Goal: Transaction & Acquisition: Complete application form

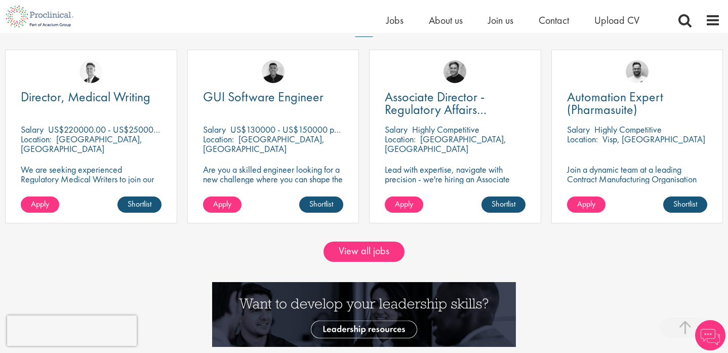
scroll to position [885, 0]
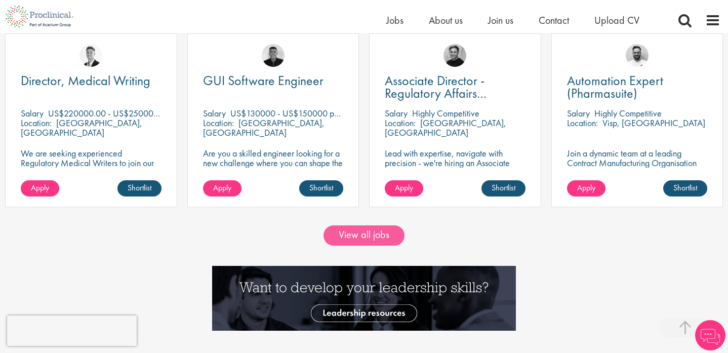
click at [361, 233] on link "View all jobs" at bounding box center [363, 235] width 81 height 20
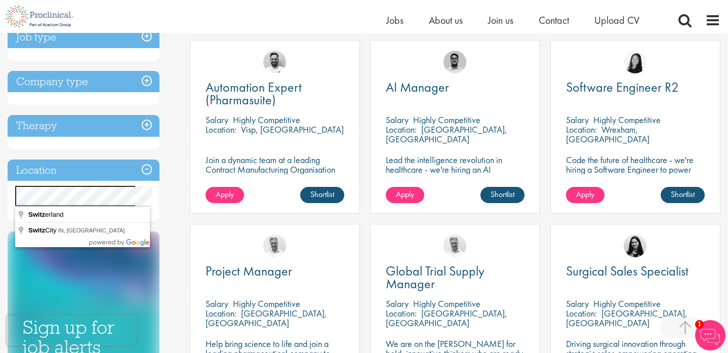
drag, startPoint x: 0, startPoint y: 65, endPoint x: 79, endPoint y: 216, distance: 170.2
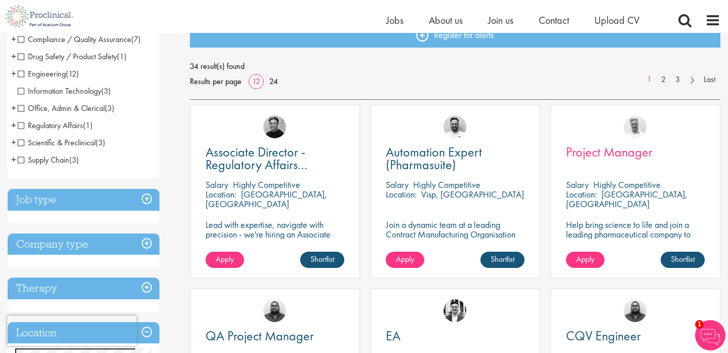
scroll to position [124, 0]
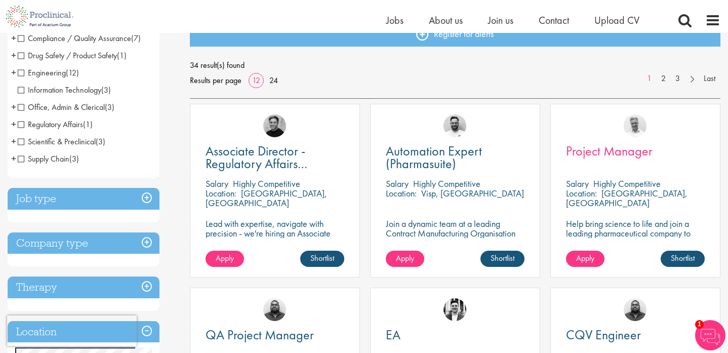
click at [599, 153] on span "Project Manager" at bounding box center [609, 150] width 87 height 17
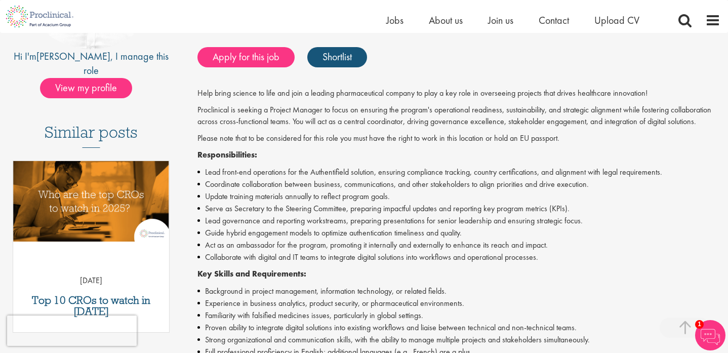
scroll to position [198, 0]
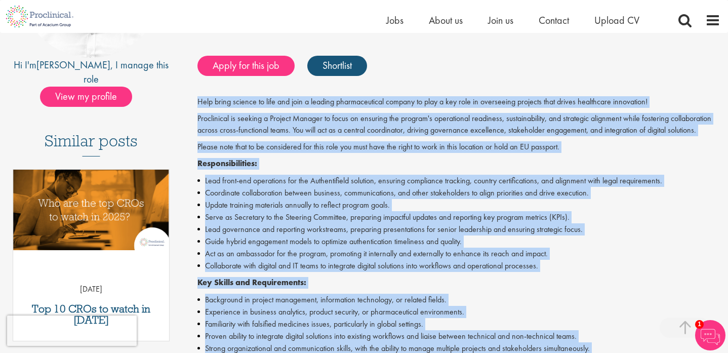
drag, startPoint x: 343, startPoint y: 197, endPoint x: 194, endPoint y: 87, distance: 185.2
click at [194, 87] on div "Project Manager Salary: Highly Competitive Job type: Contract Discipline: Proje…" at bounding box center [455, 260] width 546 height 691
copy div "Help bring science to life and join a leading pharmaceutical company to play a …"
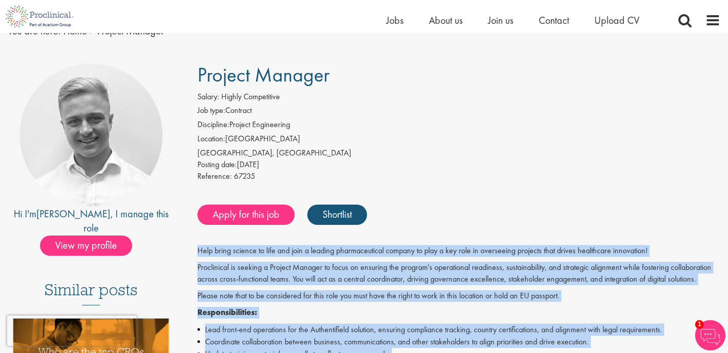
scroll to position [34, 0]
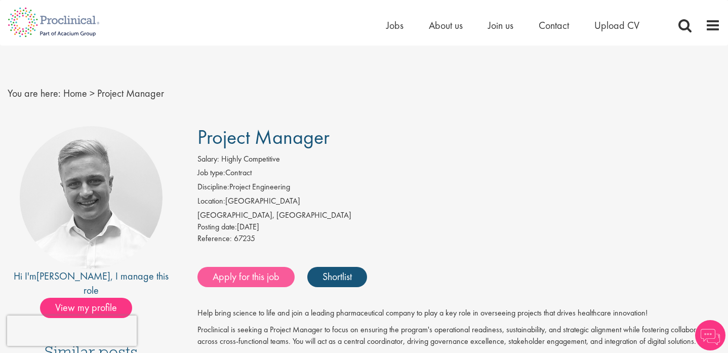
click at [257, 271] on link "Apply for this job" at bounding box center [245, 277] width 97 height 20
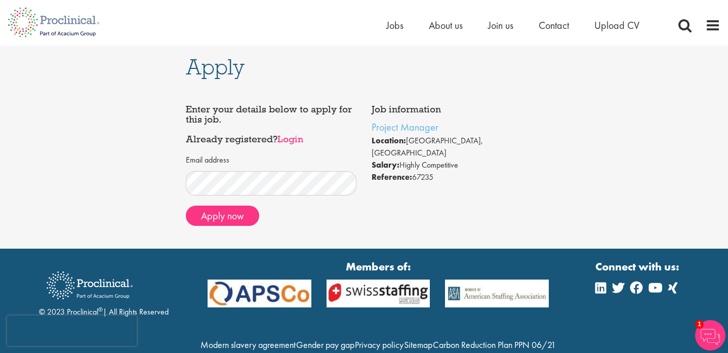
click at [297, 138] on link "Login" at bounding box center [290, 139] width 26 height 12
click at [231, 217] on button "Apply now" at bounding box center [222, 215] width 73 height 20
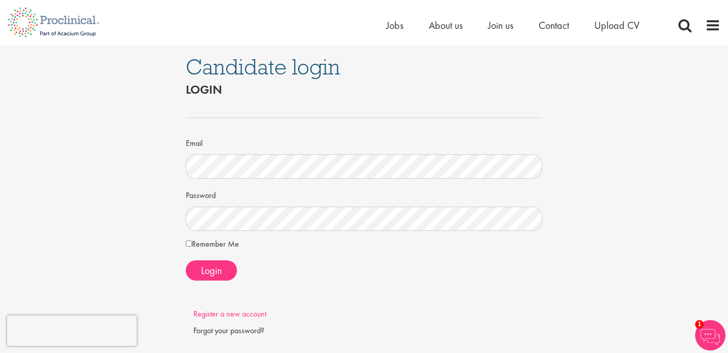
click at [217, 317] on link "Register a new account" at bounding box center [229, 313] width 73 height 11
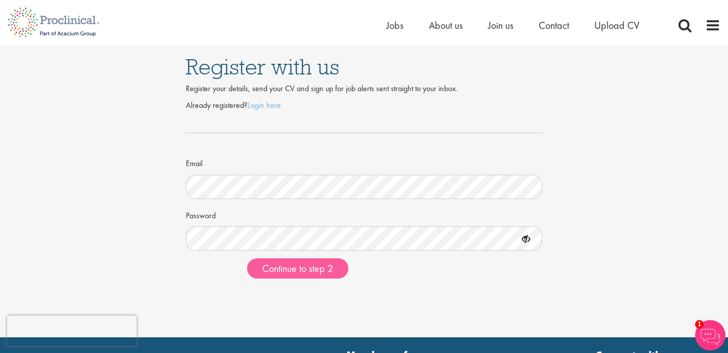
click at [299, 271] on span "Continue to step 2" at bounding box center [297, 268] width 71 height 13
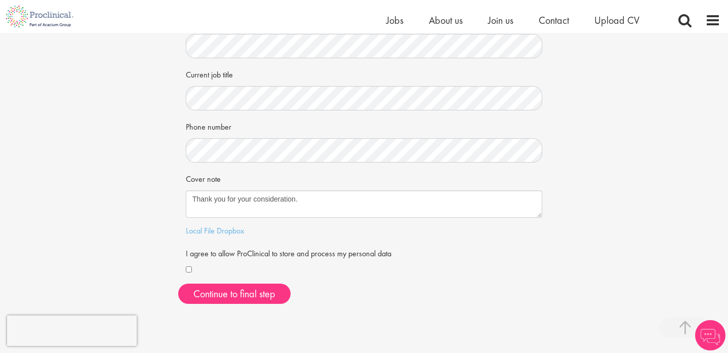
scroll to position [202, 0]
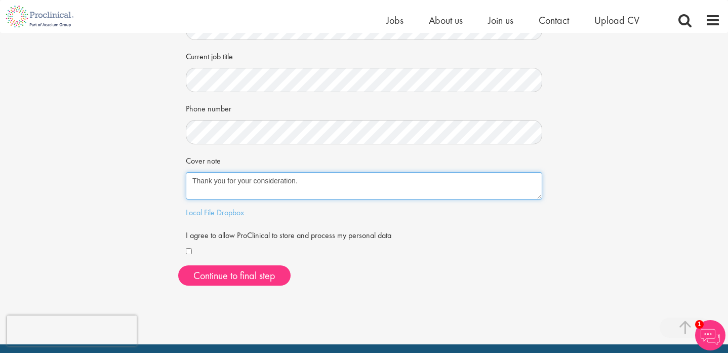
click at [308, 183] on textarea "Thank you for your consideration." at bounding box center [364, 185] width 356 height 27
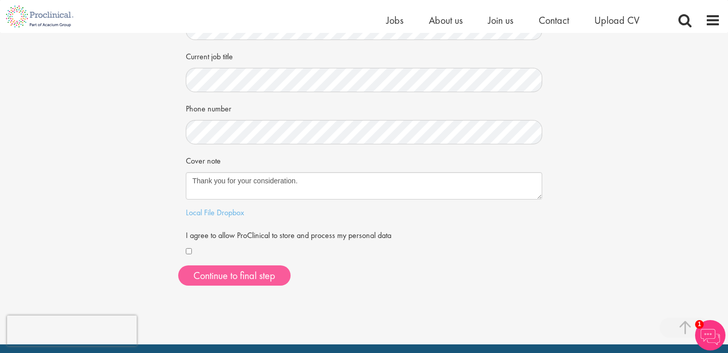
click at [219, 267] on button "Continue to final step" at bounding box center [234, 275] width 112 height 20
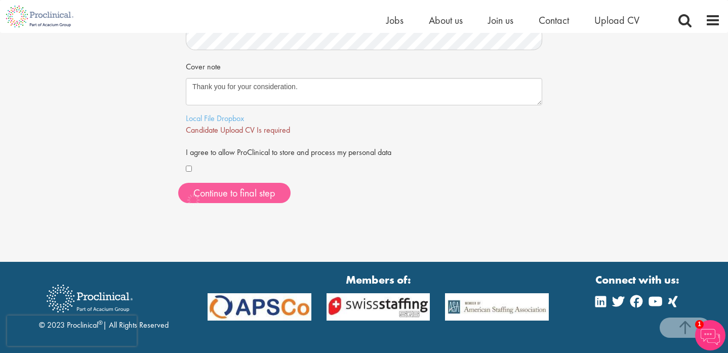
scroll to position [315, 0]
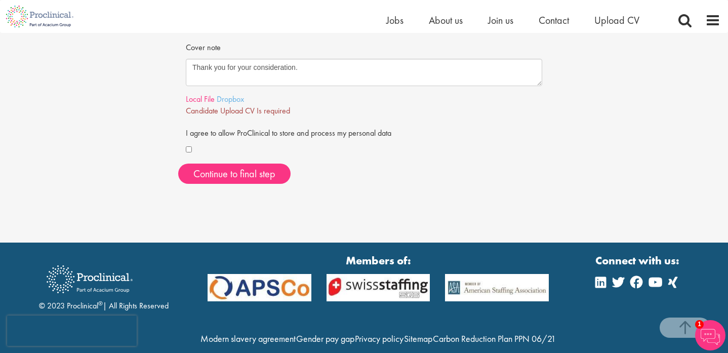
click at [200, 96] on link "Local File" at bounding box center [200, 99] width 29 height 11
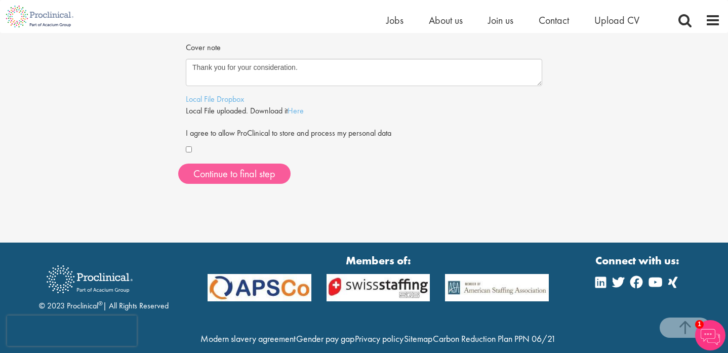
click at [233, 167] on span "Continue to final step" at bounding box center [234, 173] width 82 height 13
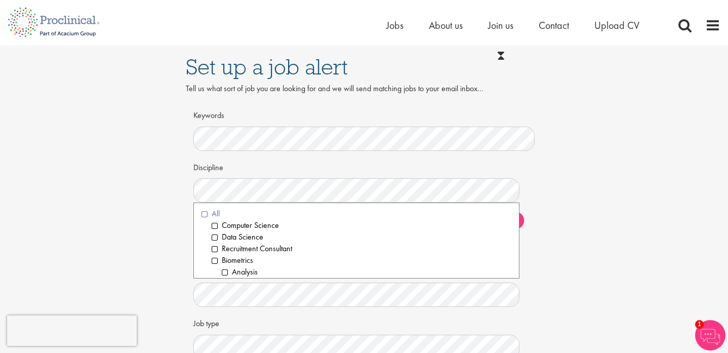
click at [206, 213] on li "All" at bounding box center [356, 214] width 310 height 12
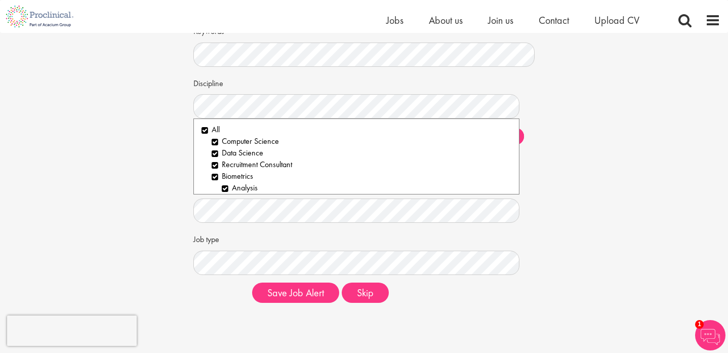
scroll to position [87, 0]
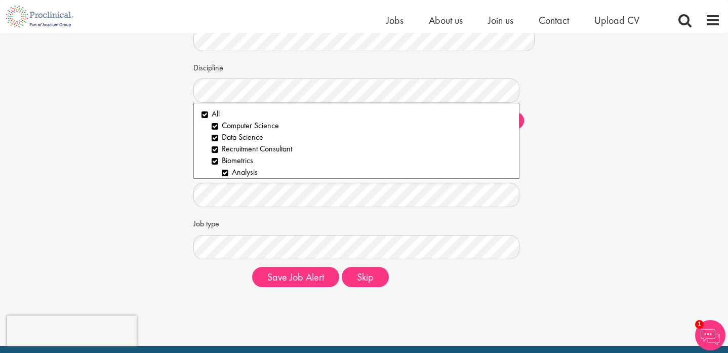
click at [168, 180] on div "Set up a job alert Tell us what sort of job you are looking for and we will sen…" at bounding box center [363, 120] width 743 height 349
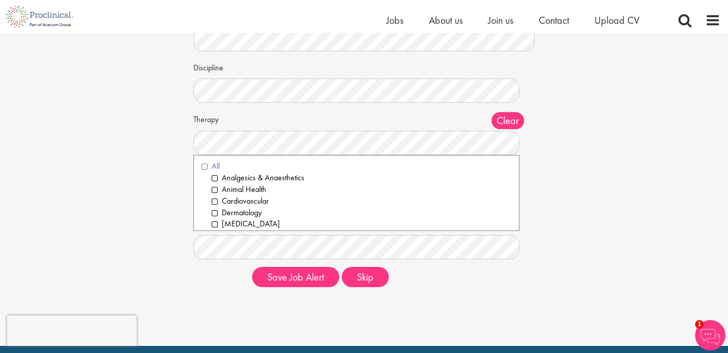
click at [205, 164] on li "All" at bounding box center [356, 166] width 310 height 12
click at [168, 161] on div "Set up a job alert Tell us what sort of job you are looking for and we will sen…" at bounding box center [363, 120] width 743 height 349
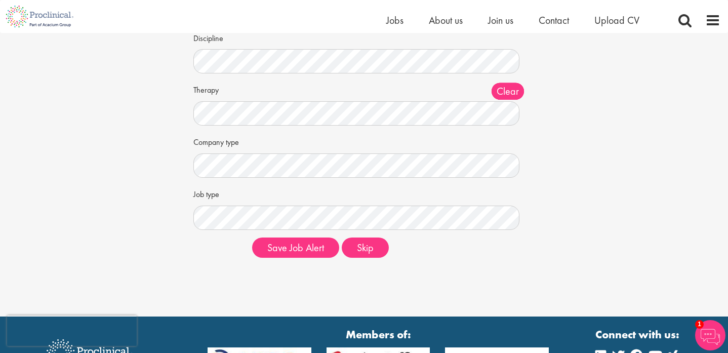
scroll to position [126, 0]
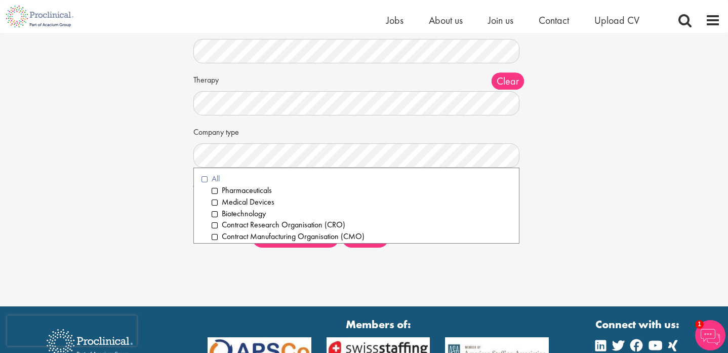
click at [204, 176] on li "All" at bounding box center [356, 179] width 310 height 12
click at [167, 157] on div "Set up a job alert Tell us what sort of job you are looking for and we will sen…" at bounding box center [363, 80] width 743 height 349
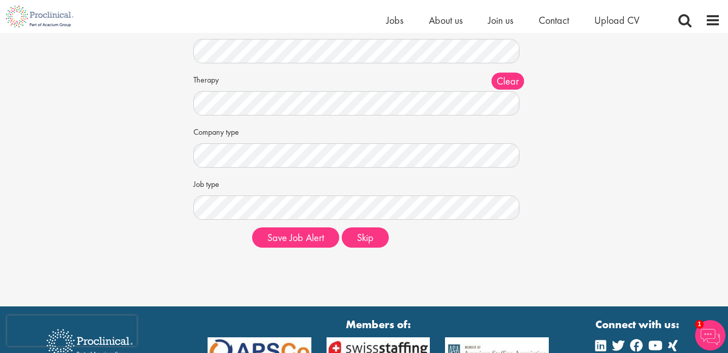
scroll to position [148, 0]
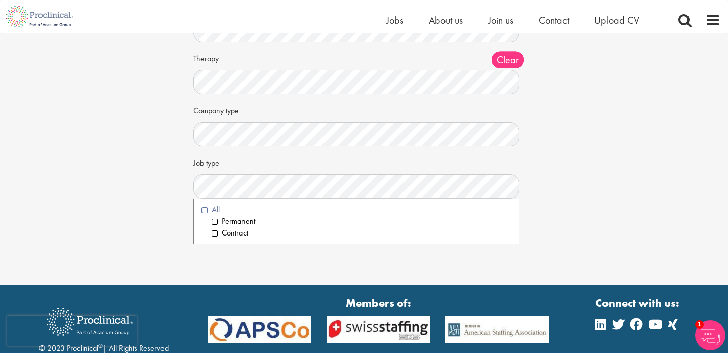
click at [204, 206] on li "All" at bounding box center [356, 210] width 310 height 12
click at [173, 199] on div "Set up a job alert Tell us what sort of job you are looking for and we will sen…" at bounding box center [363, 59] width 743 height 349
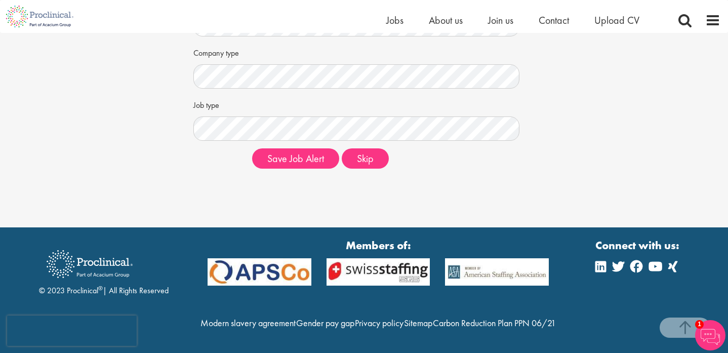
scroll to position [225, 0]
click at [312, 148] on button "Save Job Alert" at bounding box center [295, 158] width 87 height 20
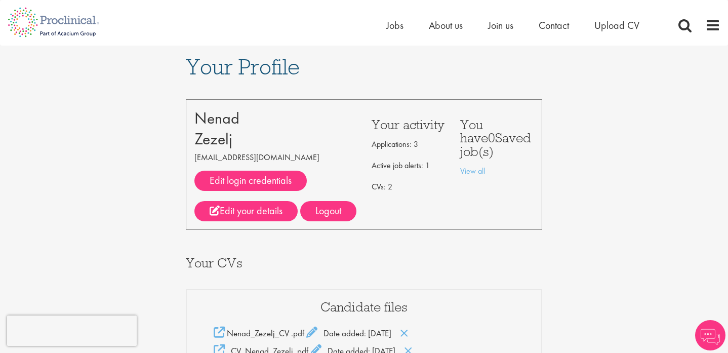
scroll to position [108, 0]
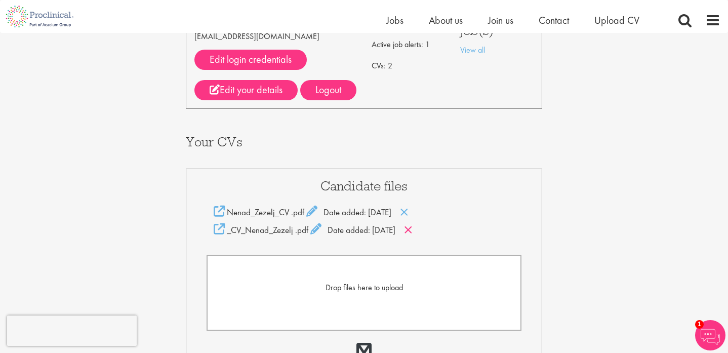
click at [412, 230] on icon at bounding box center [408, 229] width 9 height 11
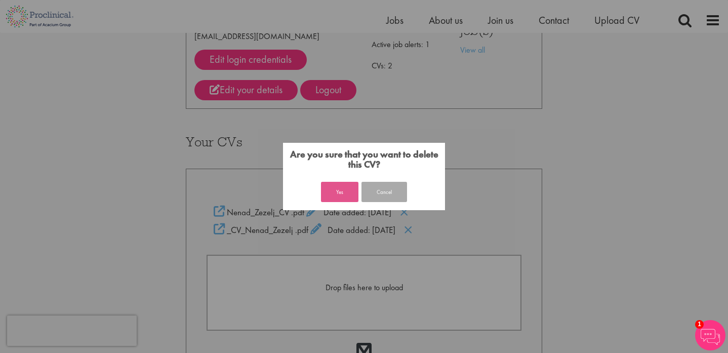
click at [346, 189] on button "Yes" at bounding box center [339, 192] width 37 height 20
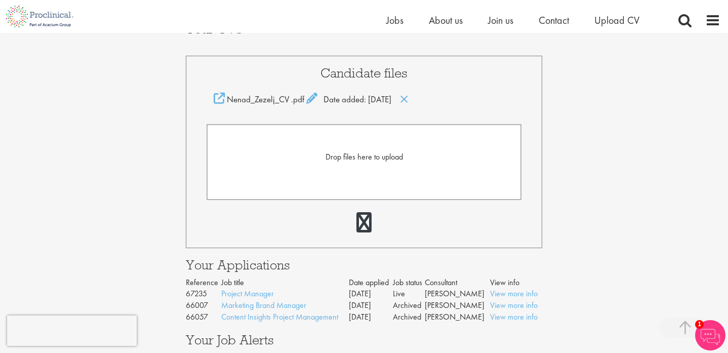
scroll to position [217, 0]
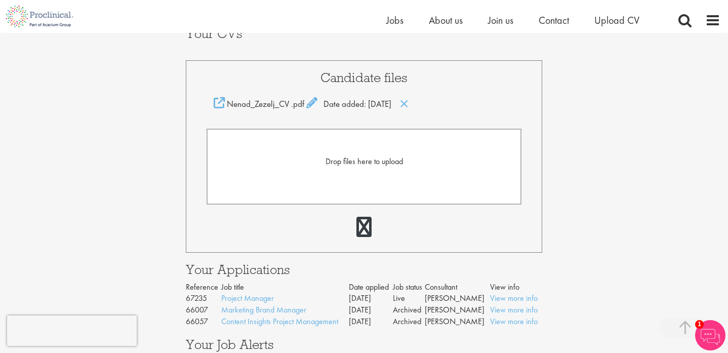
click at [352, 163] on span "Drop files here to upload" at bounding box center [363, 161] width 77 height 11
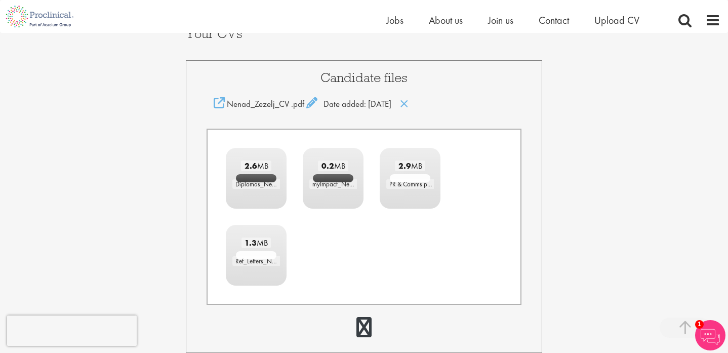
scroll to position [253, 0]
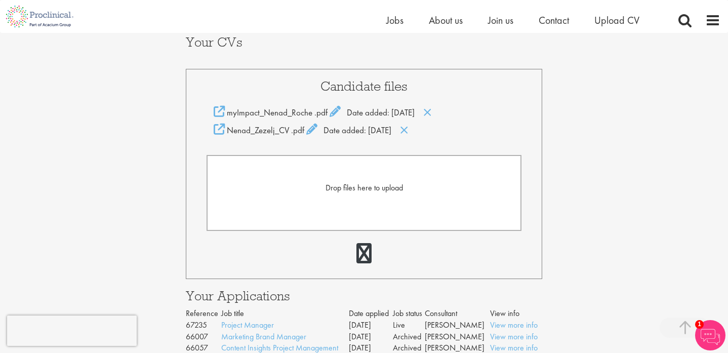
scroll to position [207, 0]
click at [432, 110] on icon at bounding box center [427, 112] width 9 height 11
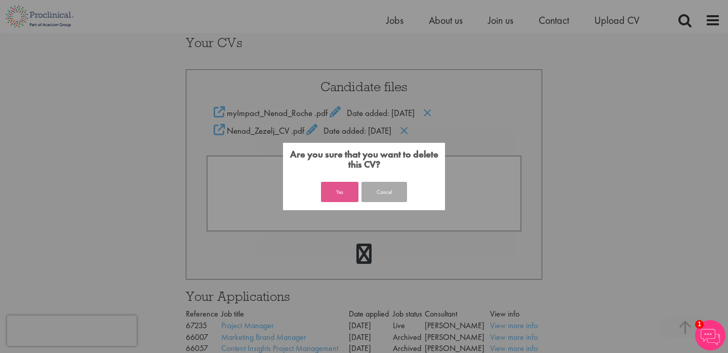
click at [349, 193] on button "Yes" at bounding box center [339, 192] width 37 height 20
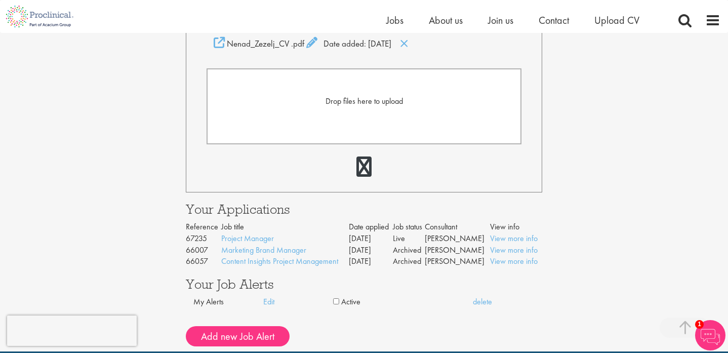
scroll to position [316, 0]
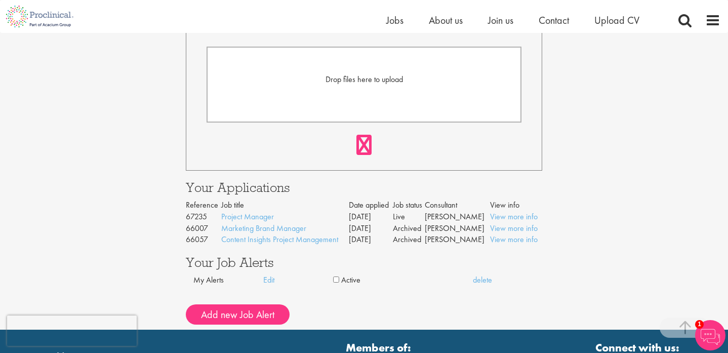
click at [363, 145] on link at bounding box center [363, 145] width 15 height 20
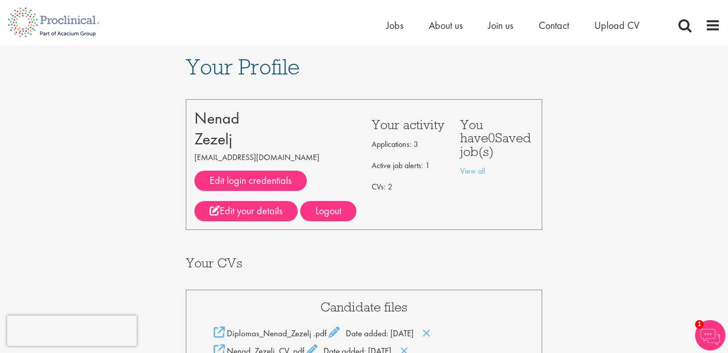
scroll to position [0, 0]
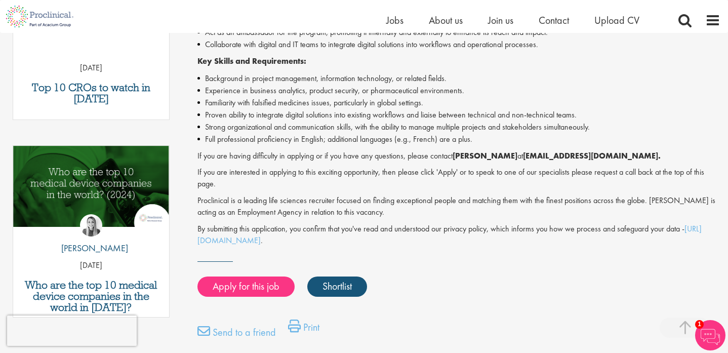
scroll to position [428, 0]
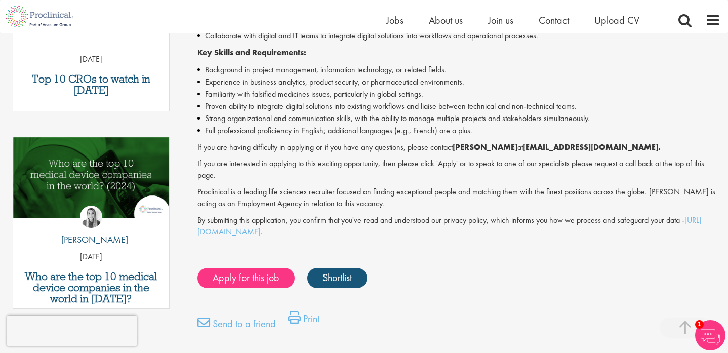
drag, startPoint x: 596, startPoint y: 141, endPoint x: 504, endPoint y: 138, distance: 91.6
click at [523, 142] on strong "[EMAIL_ADDRESS][DOMAIN_NAME]." at bounding box center [592, 147] width 138 height 11
copy p "[EMAIL_ADDRESS][DOMAIN_NAME]"
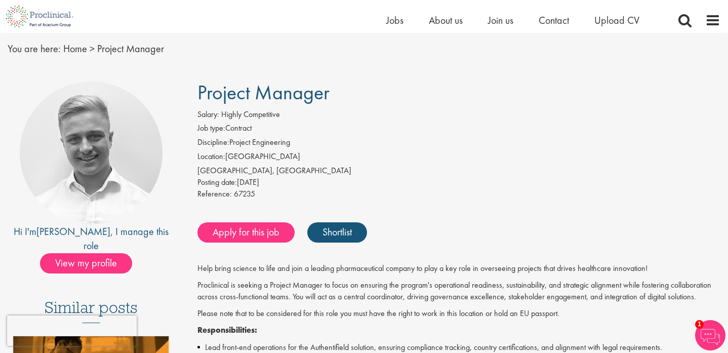
scroll to position [34, 0]
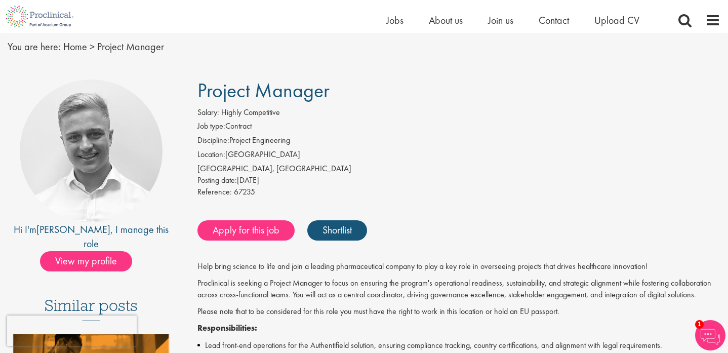
click at [375, 92] on h1 "Project Manager" at bounding box center [458, 90] width 523 height 22
